Goal: Transaction & Acquisition: Purchase product/service

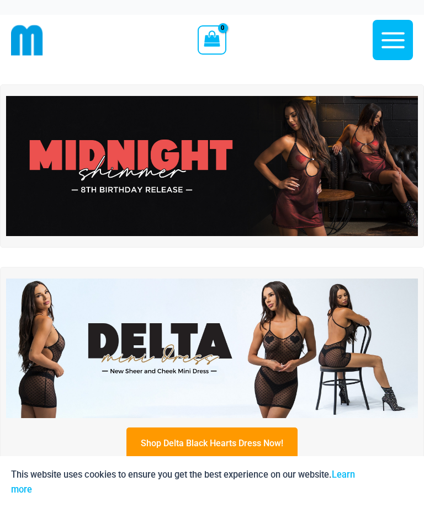
click at [175, 175] on img at bounding box center [212, 166] width 412 height 140
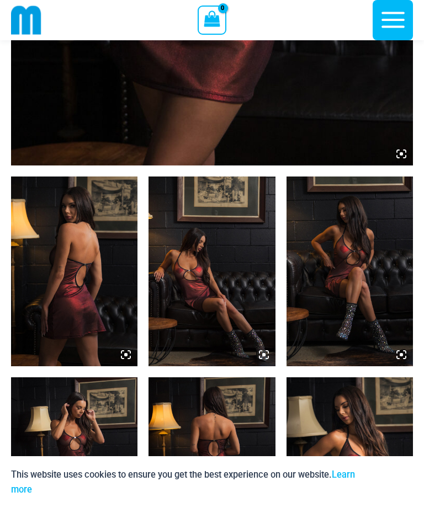
scroll to position [506, 0]
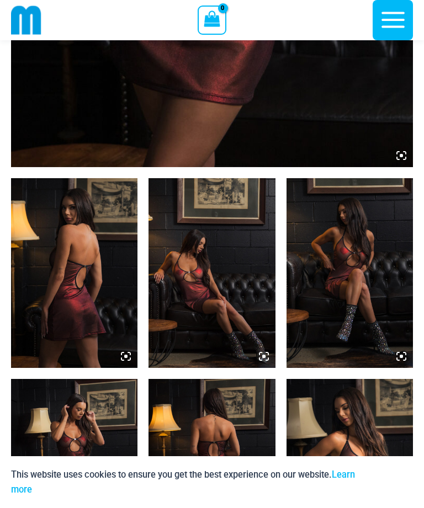
click at [209, 222] on img at bounding box center [211, 273] width 126 height 190
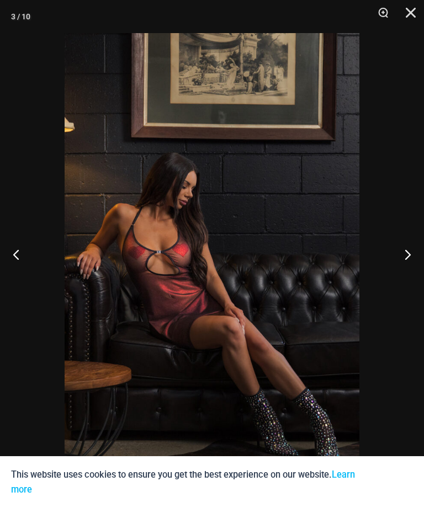
click at [407, 256] on button "Next" at bounding box center [403, 254] width 41 height 55
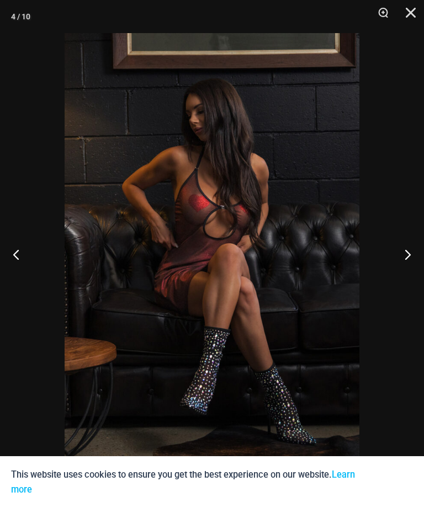
click at [418, 251] on button "Next" at bounding box center [403, 254] width 41 height 55
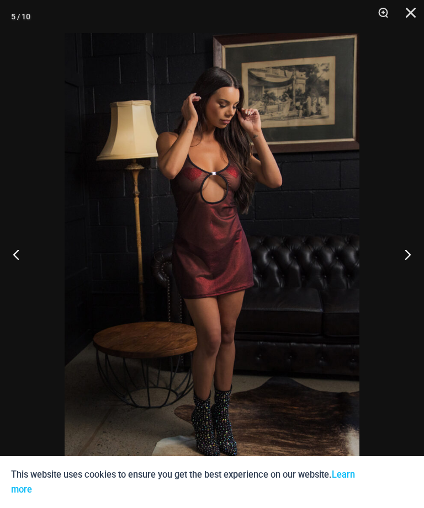
click at [419, 248] on button "Next" at bounding box center [403, 254] width 41 height 55
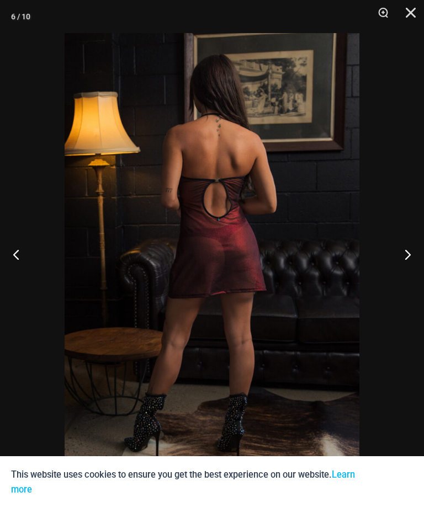
click at [420, 248] on button "Next" at bounding box center [403, 254] width 41 height 55
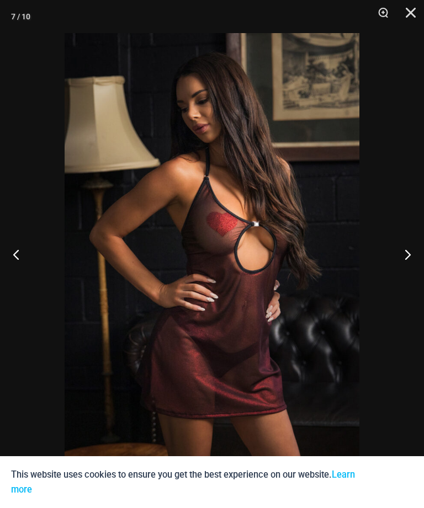
click at [421, 245] on button "Next" at bounding box center [403, 254] width 41 height 55
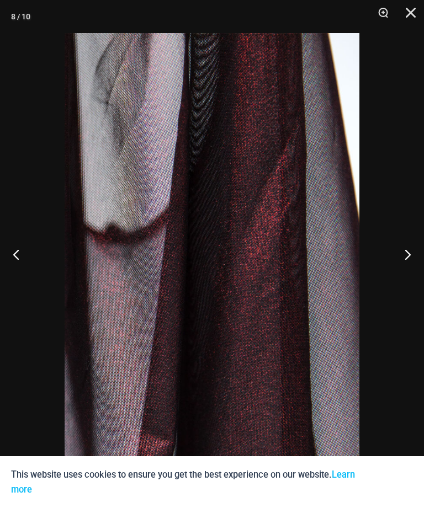
click at [419, 247] on button "Next" at bounding box center [403, 254] width 41 height 55
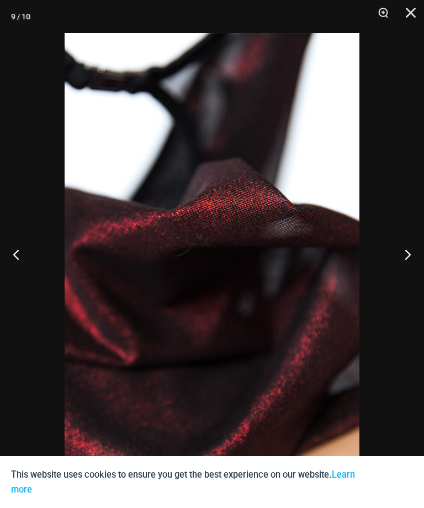
click at [416, 248] on button "Next" at bounding box center [403, 254] width 41 height 55
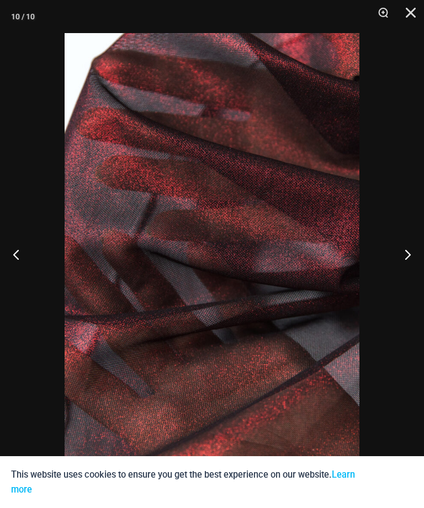
click at [417, 251] on button "Next" at bounding box center [403, 254] width 41 height 55
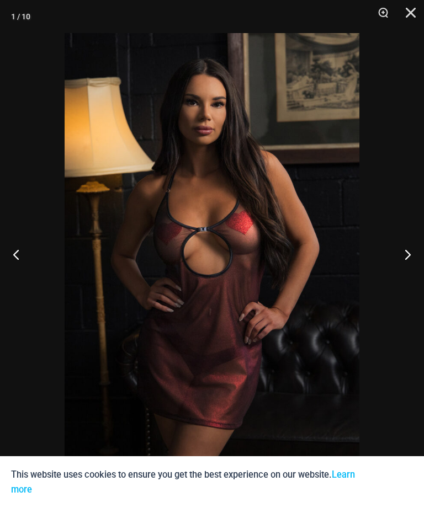
click at [421, 247] on button "Next" at bounding box center [403, 254] width 41 height 55
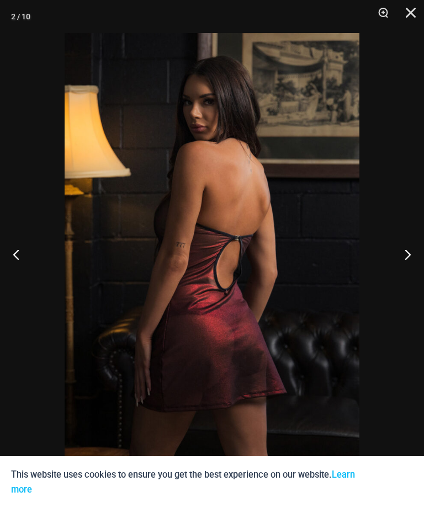
click at [419, 248] on button "Next" at bounding box center [403, 254] width 41 height 55
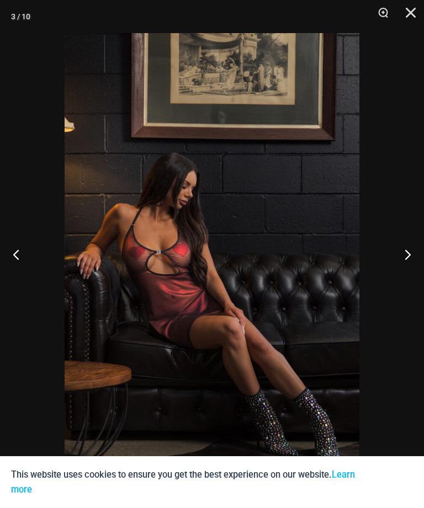
click at [417, 14] on button "Close" at bounding box center [407, 16] width 28 height 33
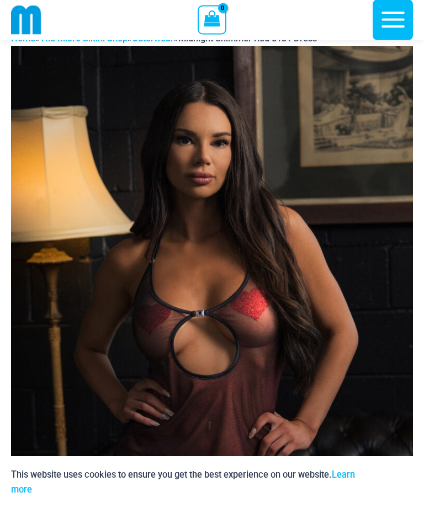
scroll to position [0, 0]
